Goal: Information Seeking & Learning: Learn about a topic

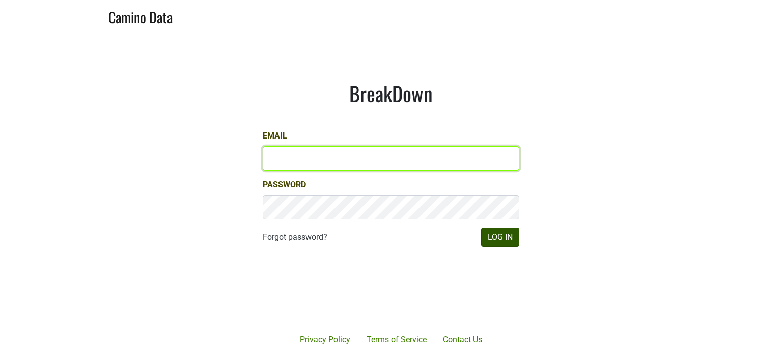
type input "hilary@emeritusvineyards.com"
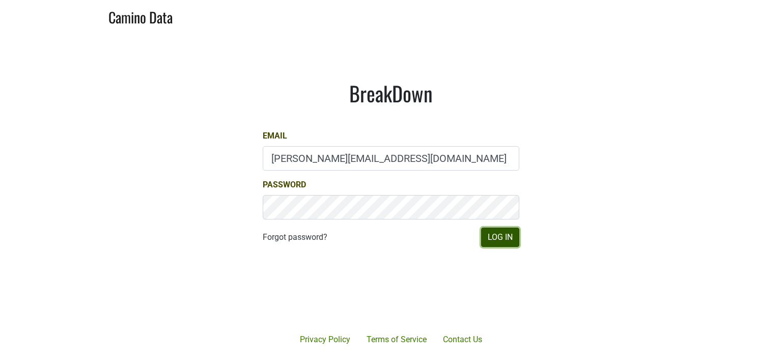
click at [495, 237] on button "Log In" at bounding box center [500, 236] width 38 height 19
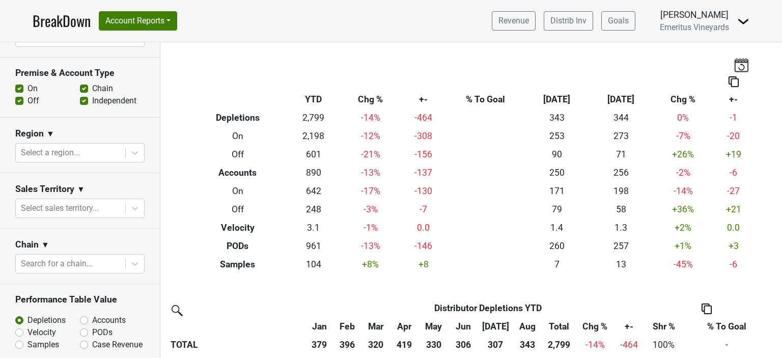
scroll to position [235, 0]
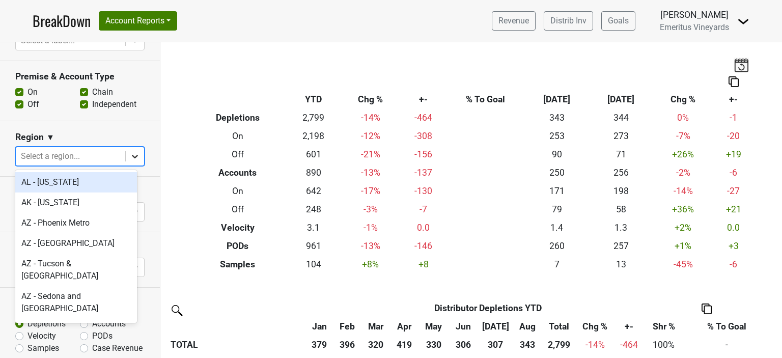
click at [130, 155] on icon at bounding box center [135, 156] width 10 height 10
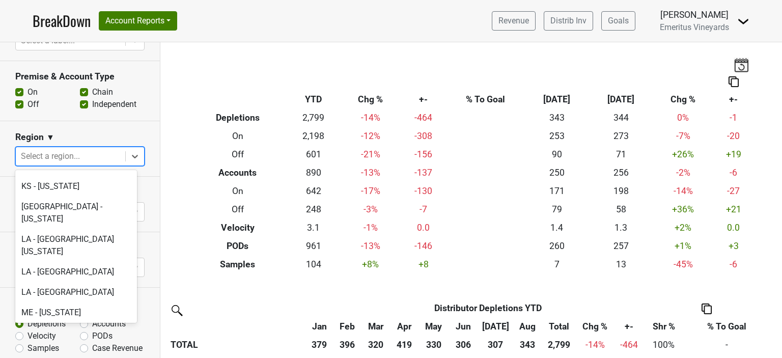
scroll to position [1730, 0]
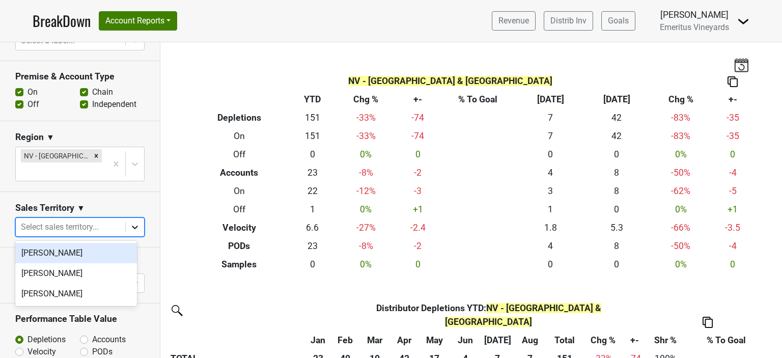
click at [130, 227] on icon at bounding box center [135, 227] width 10 height 10
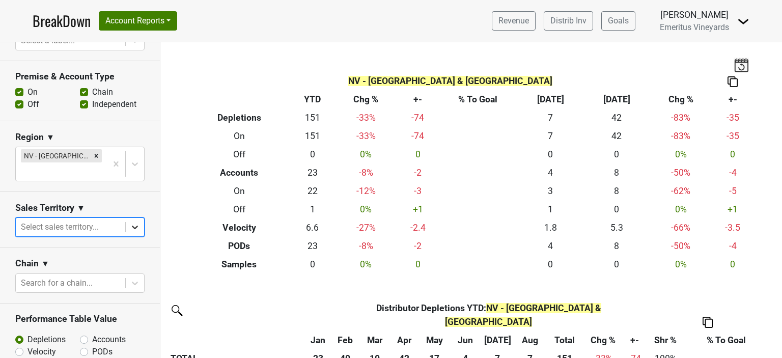
click at [130, 227] on icon at bounding box center [135, 227] width 10 height 10
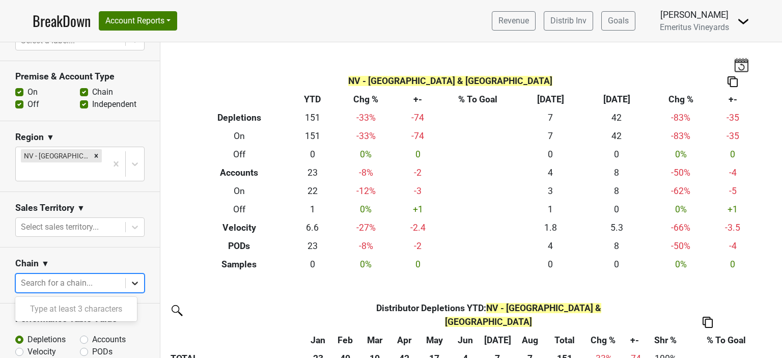
click at [130, 283] on icon at bounding box center [135, 283] width 10 height 10
click at [71, 282] on div at bounding box center [70, 283] width 99 height 14
type input "panevino"
click at [167, 24] on button "Account Reports" at bounding box center [138, 20] width 78 height 19
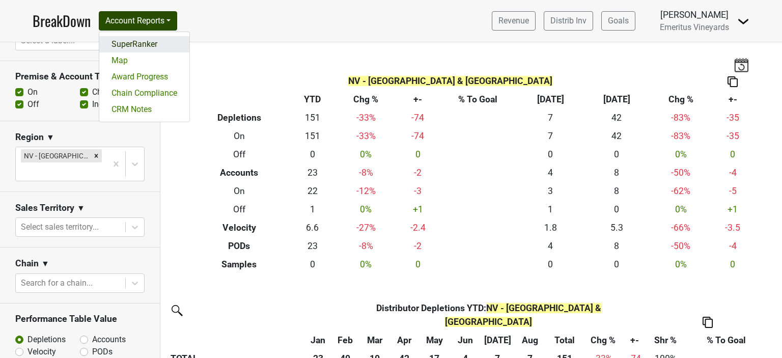
click at [148, 40] on link "SuperRanker" at bounding box center [144, 44] width 90 height 16
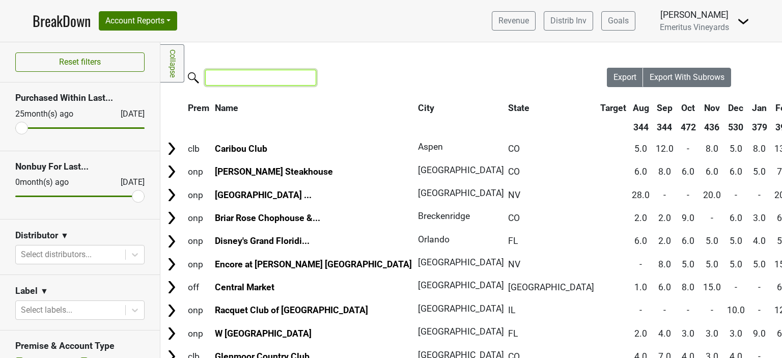
click at [238, 81] on input "search" at bounding box center [260, 78] width 111 height 16
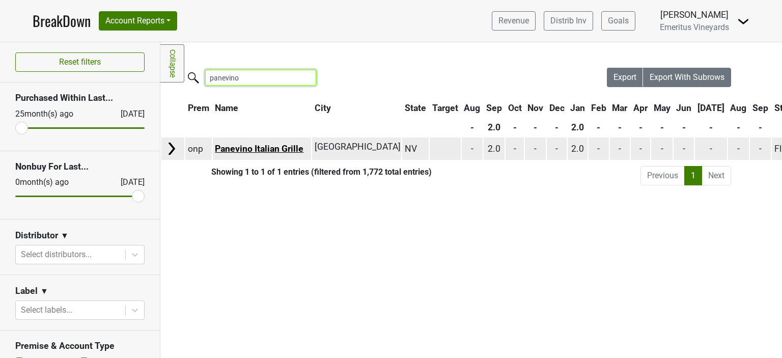
type input "panevino"
click at [272, 149] on link "Panevino Italian Grille" at bounding box center [259, 148] width 89 height 10
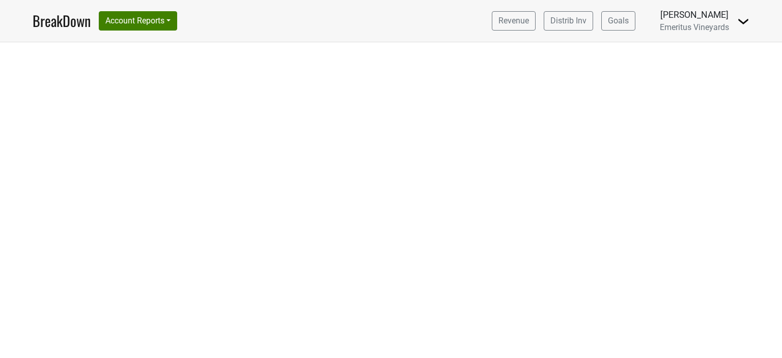
select select "CA"
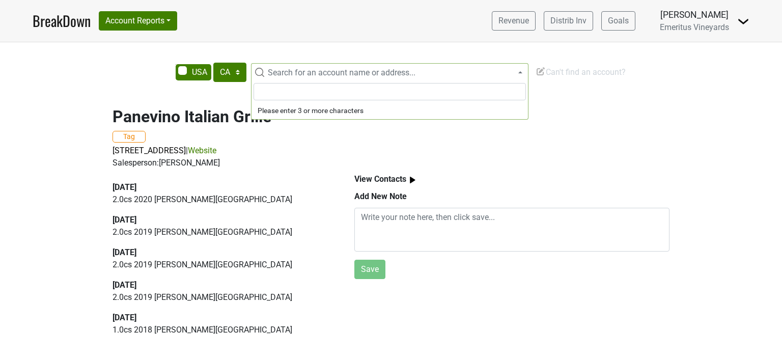
click at [318, 73] on span "Search for an account name or address..." at bounding box center [342, 73] width 148 height 10
drag, startPoint x: 297, startPoint y: 94, endPoint x: 281, endPoint y: 93, distance: 15.8
click at [281, 93] on input "nora's cuisine" at bounding box center [389, 91] width 272 height 17
type input "nora's"
click at [212, 97] on div "Panevino Italian Grille Tag 246 Via Antonio Ave, Las Vegas, NV 89119 | Website …" at bounding box center [391, 132] width 580 height 75
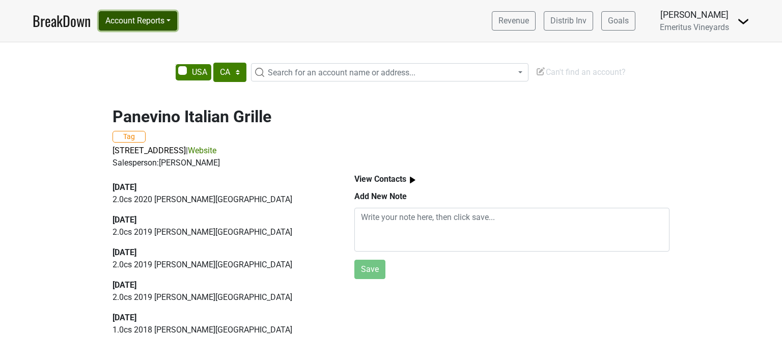
click at [138, 24] on button "Account Reports" at bounding box center [138, 20] width 78 height 19
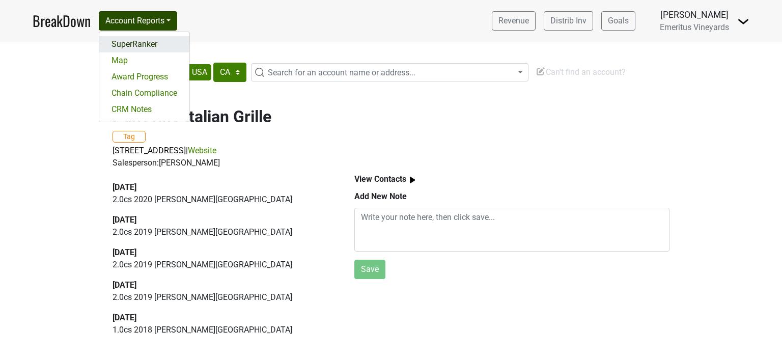
click at [131, 46] on link "SuperRanker" at bounding box center [144, 44] width 90 height 16
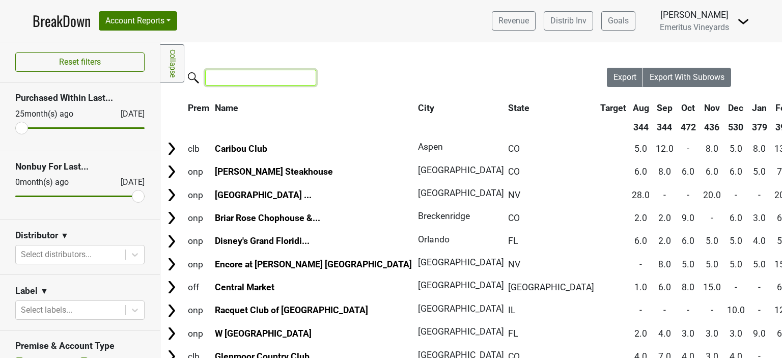
click at [294, 82] on input "search" at bounding box center [260, 78] width 111 height 16
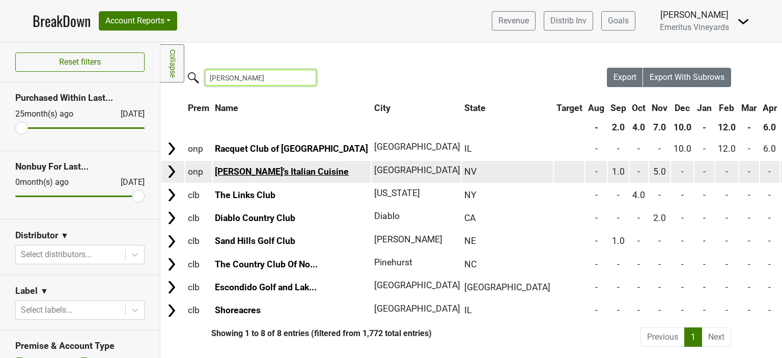
type input "[PERSON_NAME]"
click at [263, 169] on link "[PERSON_NAME]'s Italian Cuisine" at bounding box center [282, 171] width 134 height 10
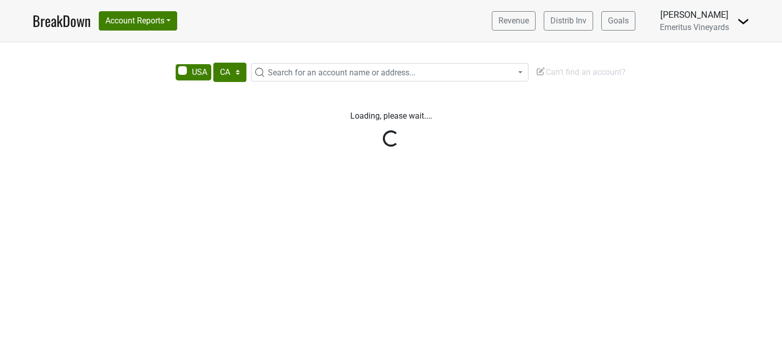
select select "CA"
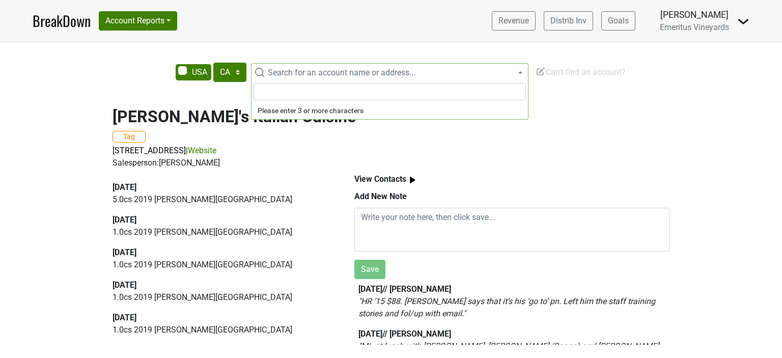
click at [277, 68] on span "Search for an account name or address..." at bounding box center [389, 72] width 277 height 18
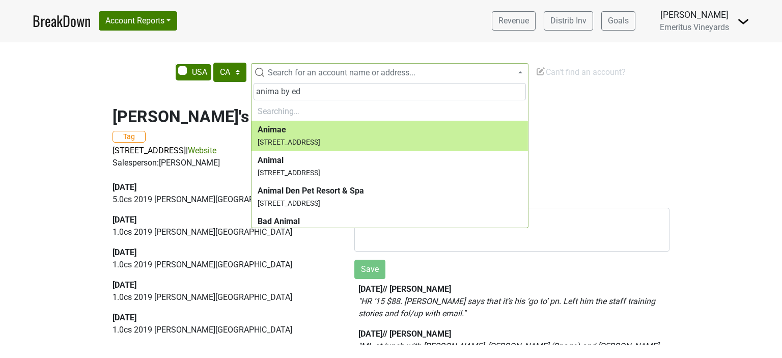
type input "anima by edo"
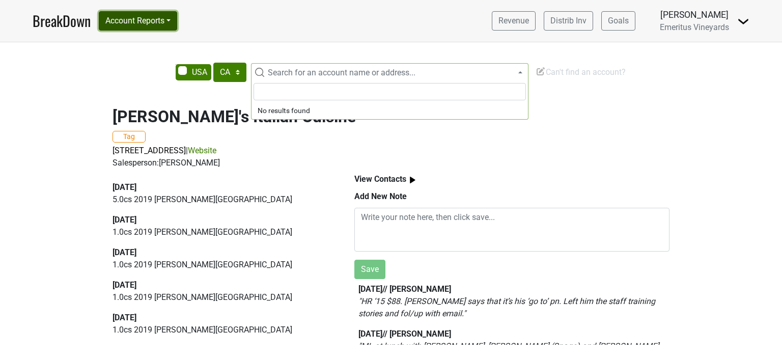
click at [128, 19] on button "Account Reports" at bounding box center [138, 20] width 78 height 19
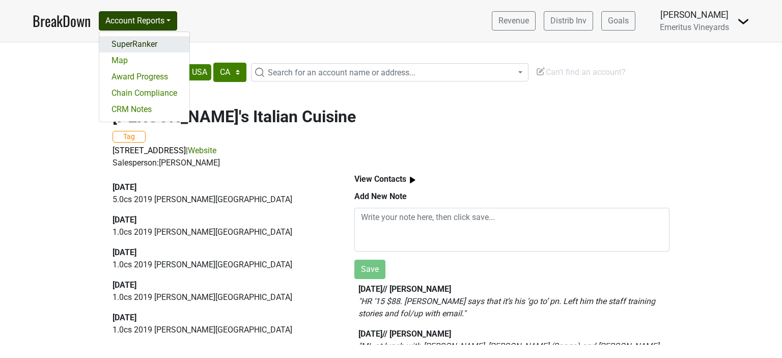
click at [126, 40] on link "SuperRanker" at bounding box center [144, 44] width 90 height 16
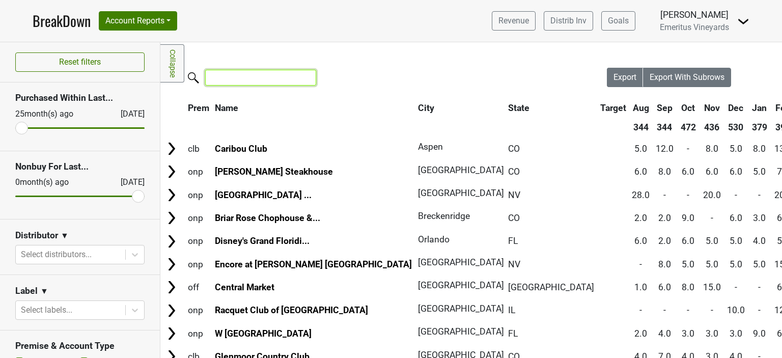
click at [271, 78] on input "search" at bounding box center [260, 78] width 111 height 16
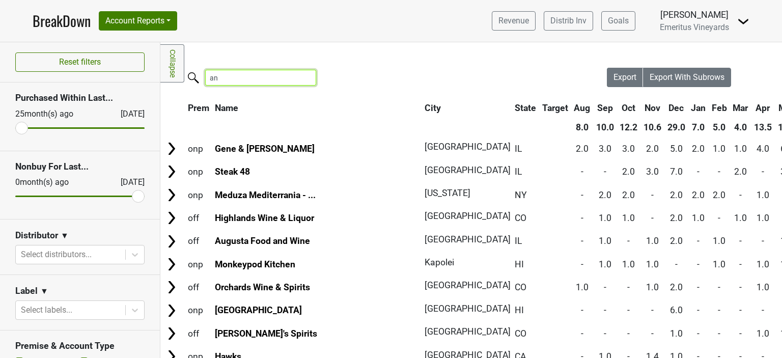
type input "a"
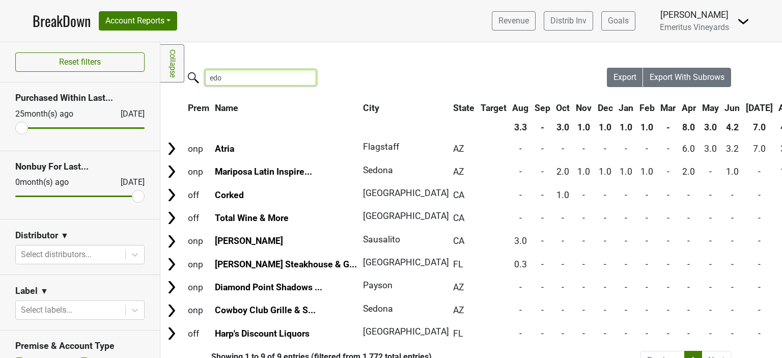
scroll to position [24, 0]
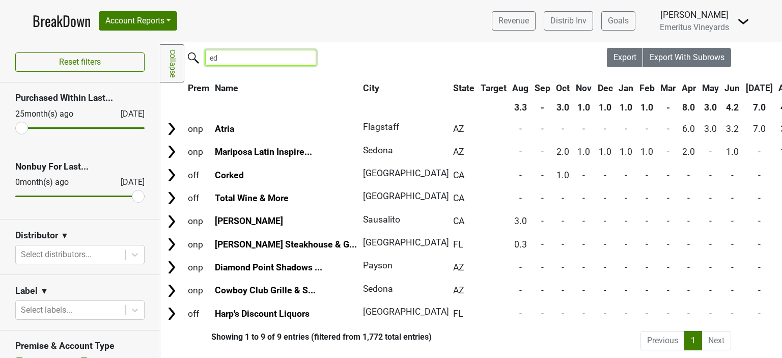
type input "e"
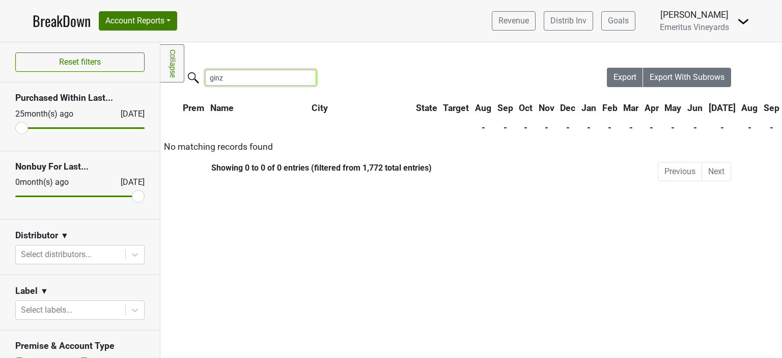
type input "ginza"
